Goal: Find contact information: Find contact information

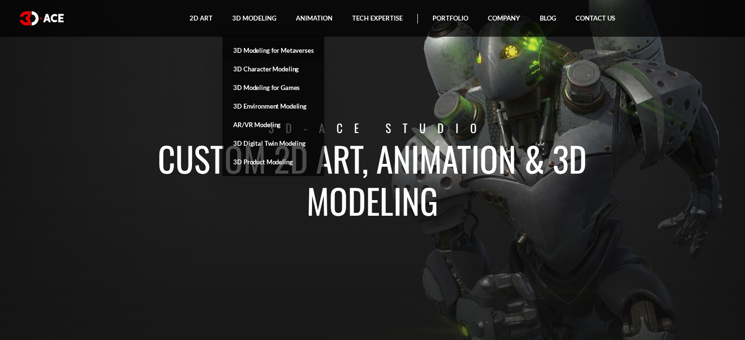
click at [287, 50] on link "3D Modeling for Metaverses" at bounding box center [273, 50] width 102 height 19
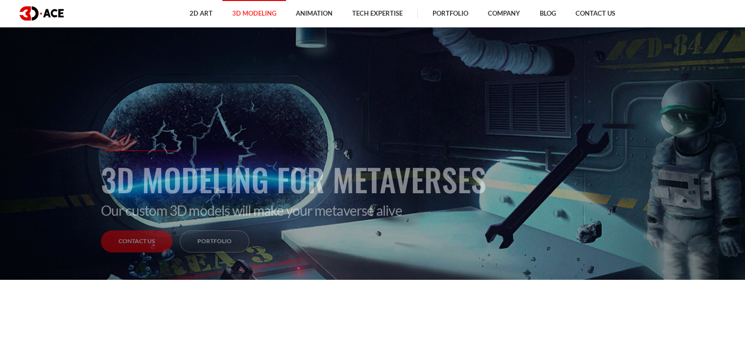
scroll to position [49, 0]
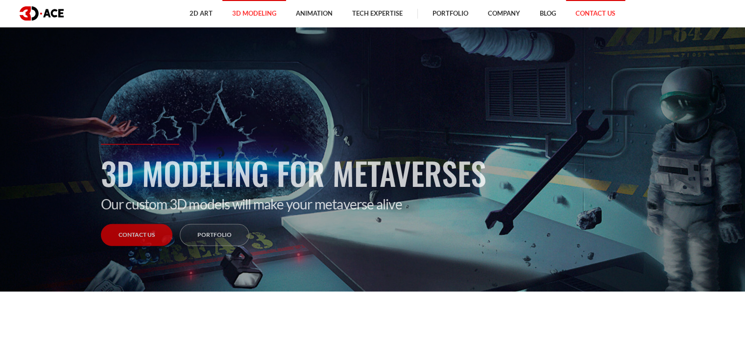
click at [595, 13] on link "Contact Us" at bounding box center [595, 13] width 59 height 27
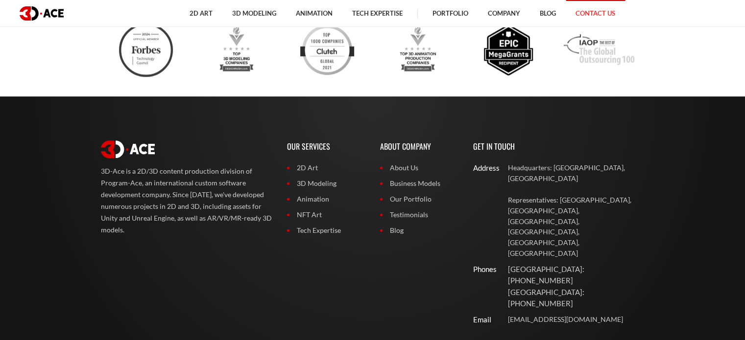
scroll to position [777, 0]
